Goal: Browse casually: Explore the website without a specific task or goal

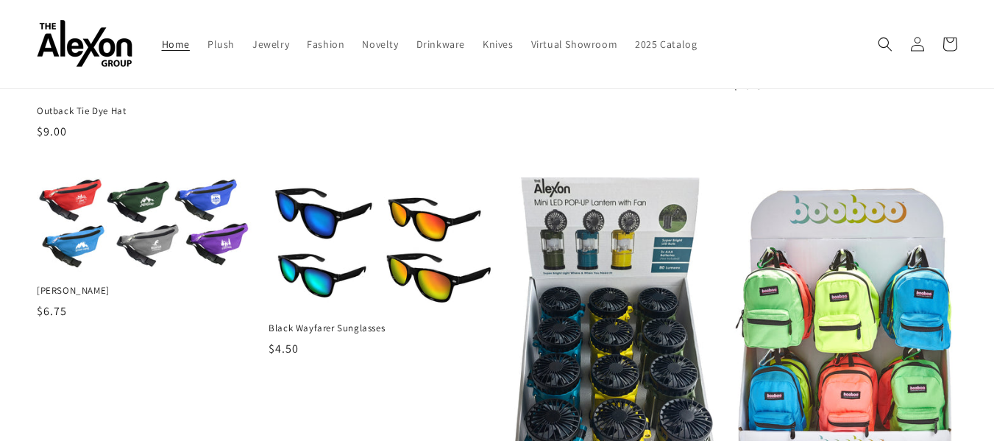
scroll to position [1324, 0]
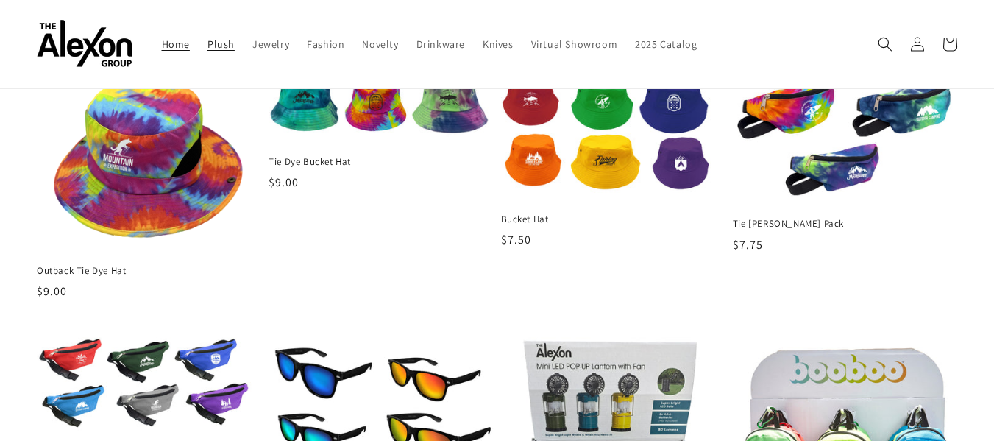
click at [227, 42] on span "Plush" at bounding box center [220, 44] width 27 height 13
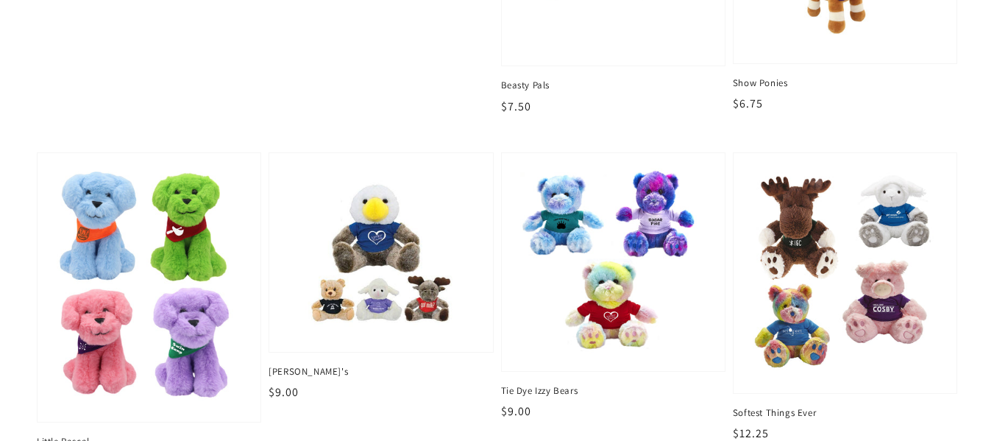
scroll to position [1103, 0]
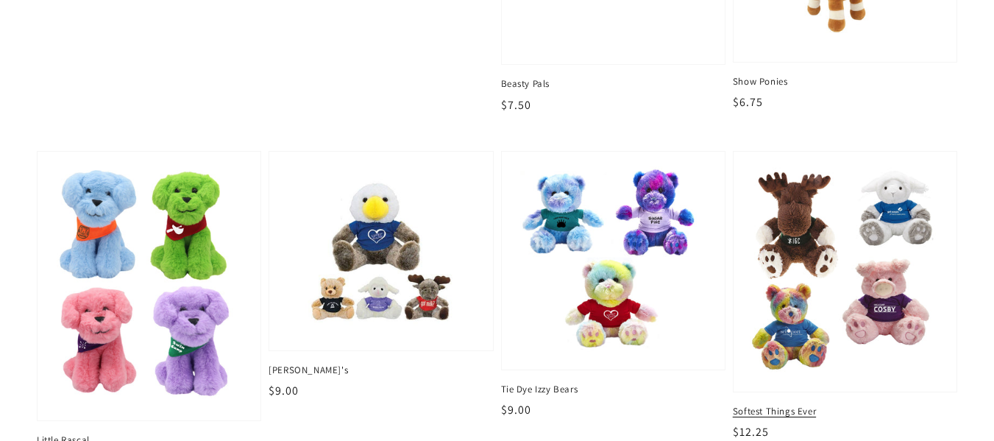
click at [845, 332] on img at bounding box center [844, 271] width 199 height 217
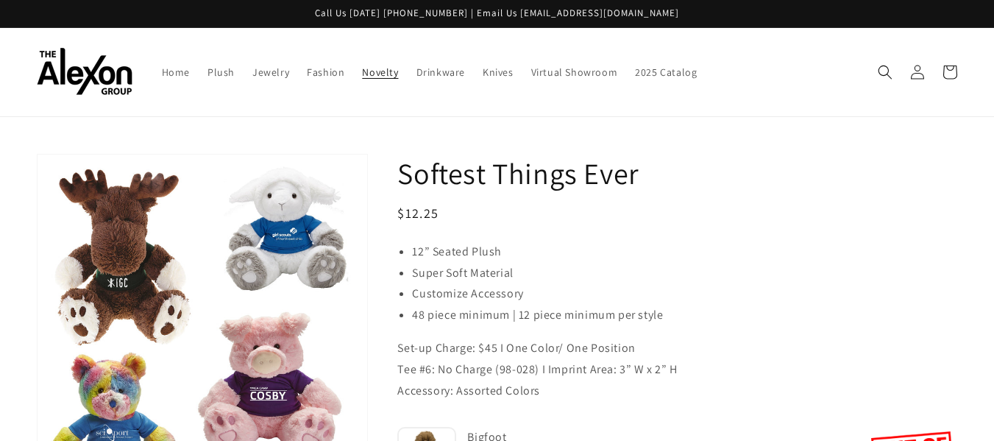
click at [373, 68] on span "Novelty" at bounding box center [380, 71] width 36 height 13
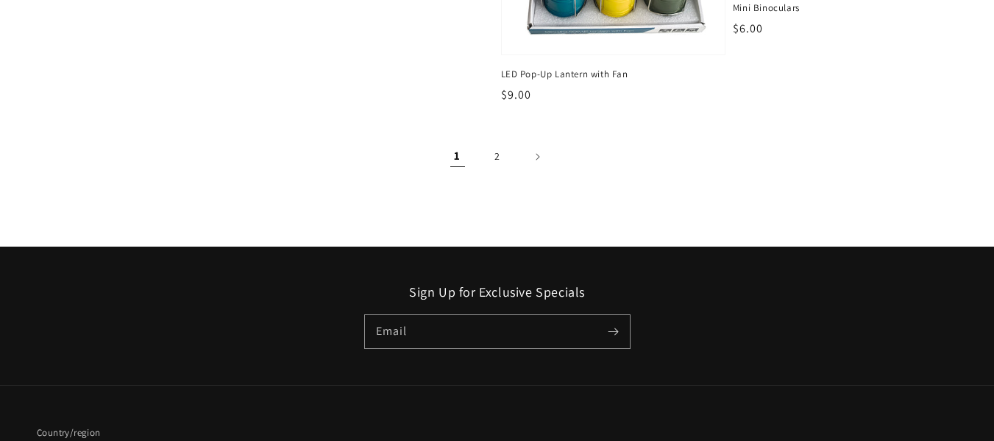
scroll to position [2133, 0]
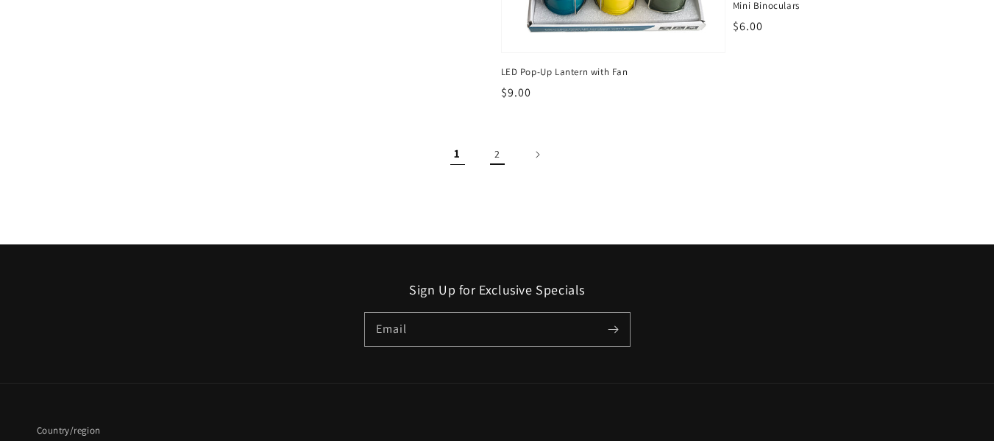
click at [498, 155] on link "2" at bounding box center [497, 154] width 32 height 32
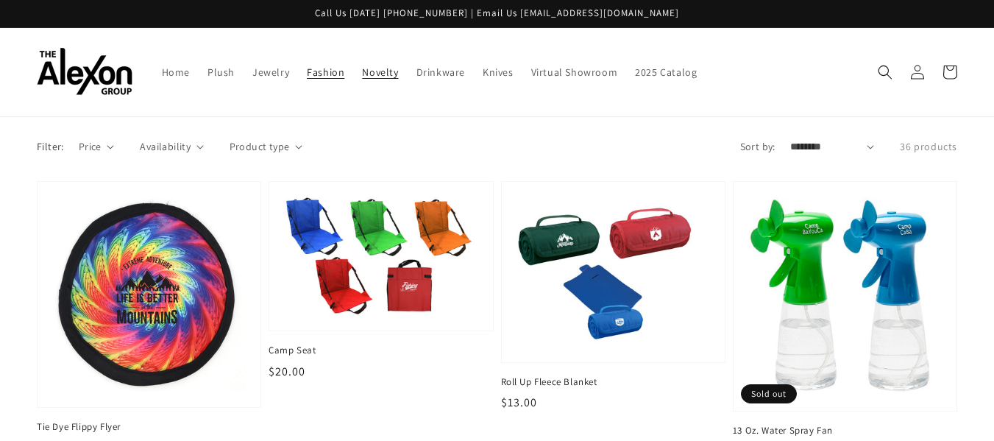
click at [321, 74] on span "Fashion" at bounding box center [326, 71] width 38 height 13
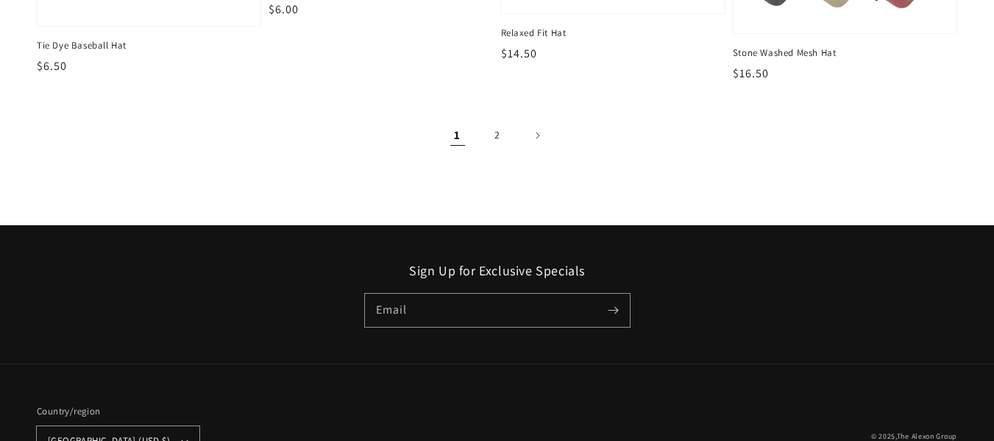
scroll to position [1912, 0]
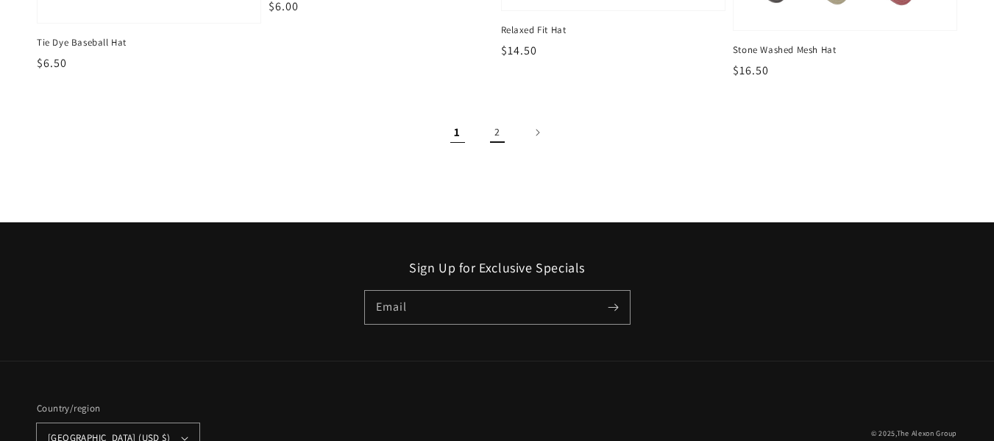
click at [497, 135] on link "2" at bounding box center [497, 132] width 32 height 32
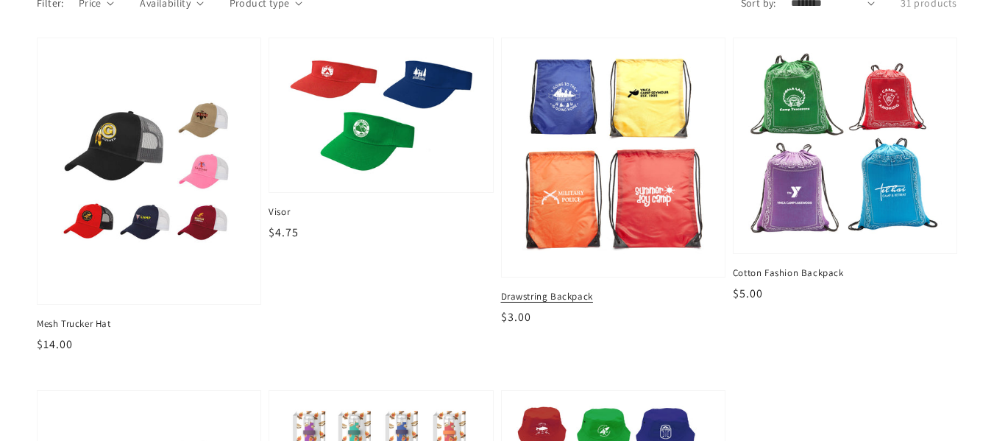
scroll to position [147, 0]
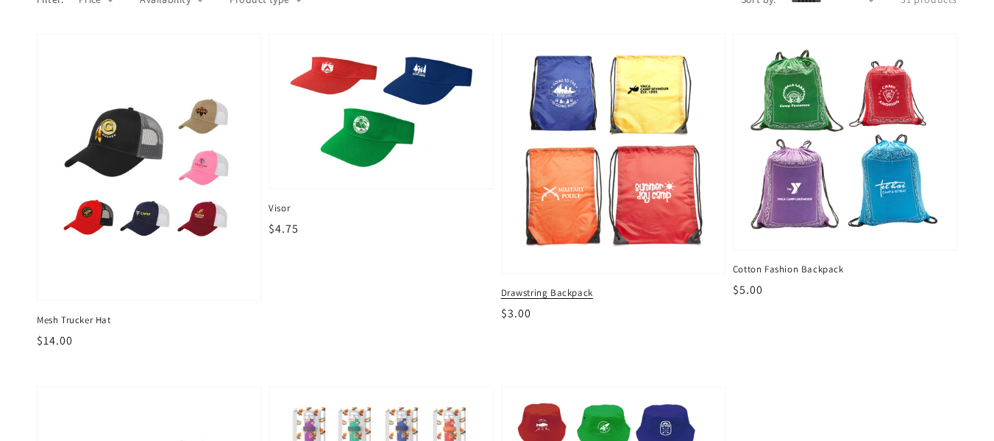
click at [573, 193] on img at bounding box center [612, 154] width 199 height 216
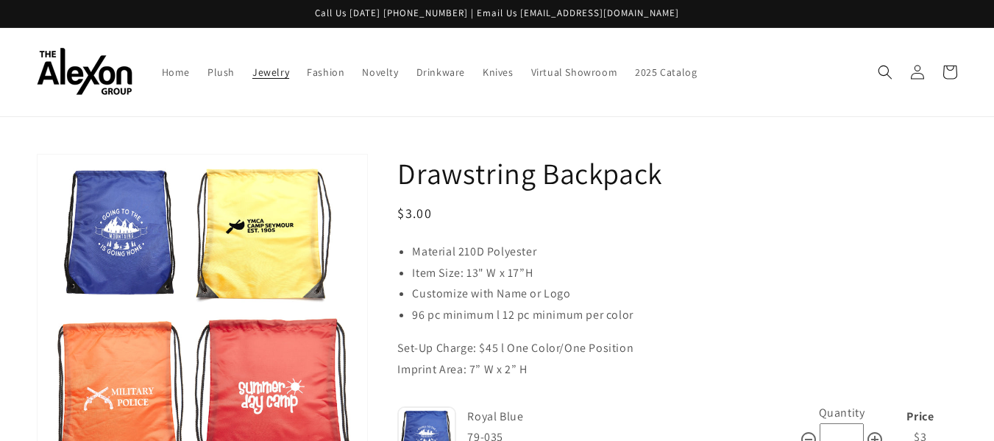
click at [266, 68] on span "Jewelry" at bounding box center [270, 71] width 37 height 13
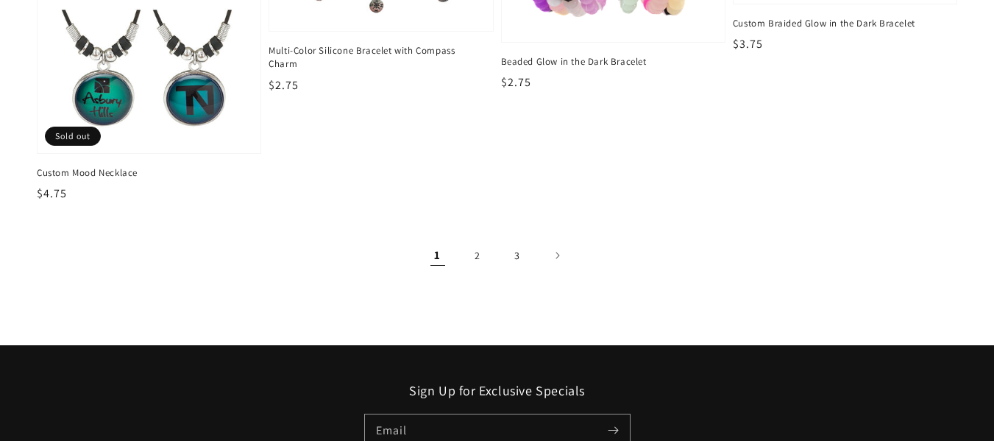
scroll to position [2280, 0]
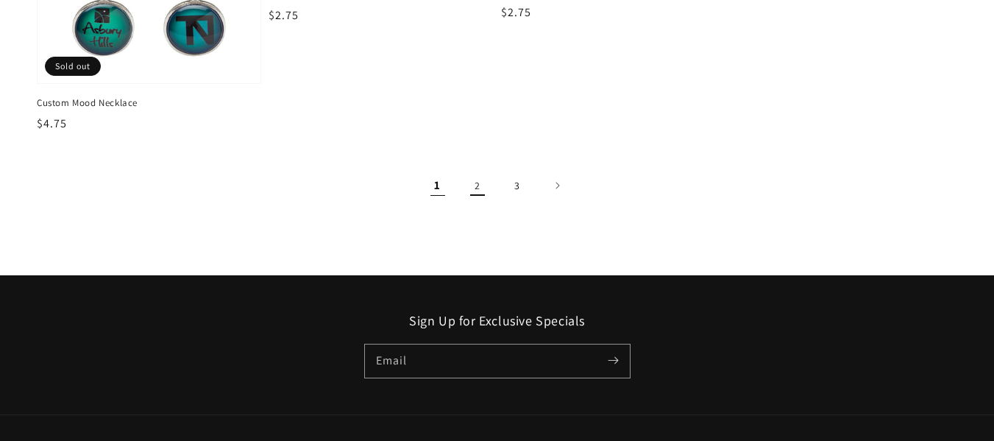
click at [473, 183] on link "2" at bounding box center [477, 185] width 32 height 32
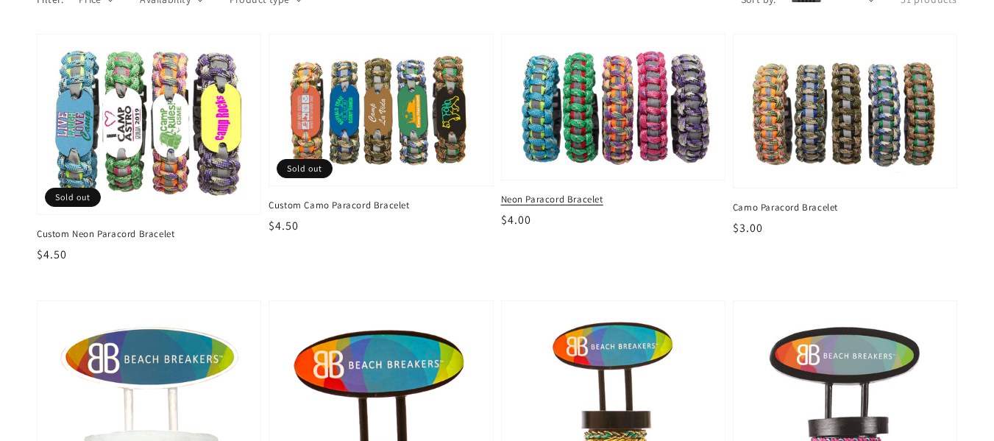
scroll to position [368, 0]
